Goal: Task Accomplishment & Management: Use online tool/utility

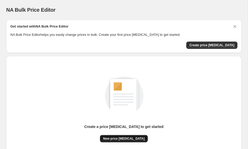
click at [114, 138] on span "New price [MEDICAL_DATA]" at bounding box center [124, 138] width 42 height 4
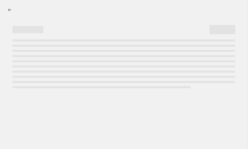
select select "percentage"
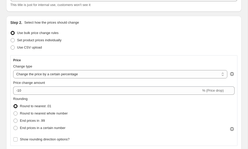
scroll to position [45, 0]
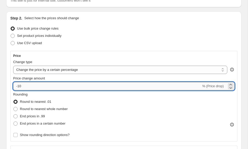
click at [79, 86] on input "-10" at bounding box center [107, 86] width 188 height 8
type input "-1"
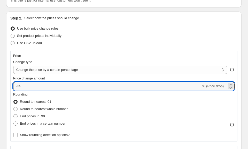
type input "-35"
click at [130, 58] on div "Price Change type Change the price to a certain amount Change the price by a ce…" at bounding box center [124, 96] width 222 height 85
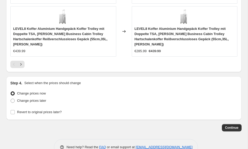
scroll to position [583, 0]
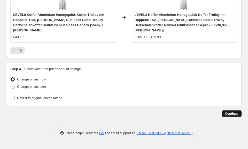
click at [232, 115] on span "Continue" at bounding box center [231, 113] width 13 height 4
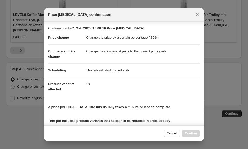
scroll to position [69, 0]
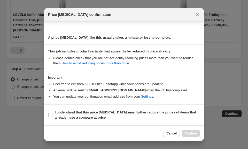
click at [70, 121] on section "I understand that this price change job may further reduce the prices of items …" at bounding box center [124, 114] width 160 height 21
click at [100, 116] on b "I understand that this price change job may further reduce the prices of items …" at bounding box center [126, 114] width 142 height 9
click at [53, 116] on input "I understand that this price change job may further reduce the prices of items …" at bounding box center [50, 115] width 4 height 4
checkbox input "true"
click at [192, 131] on span "Confirm" at bounding box center [191, 133] width 12 height 4
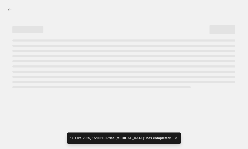
select select "percentage"
